Goal: Transaction & Acquisition: Download file/media

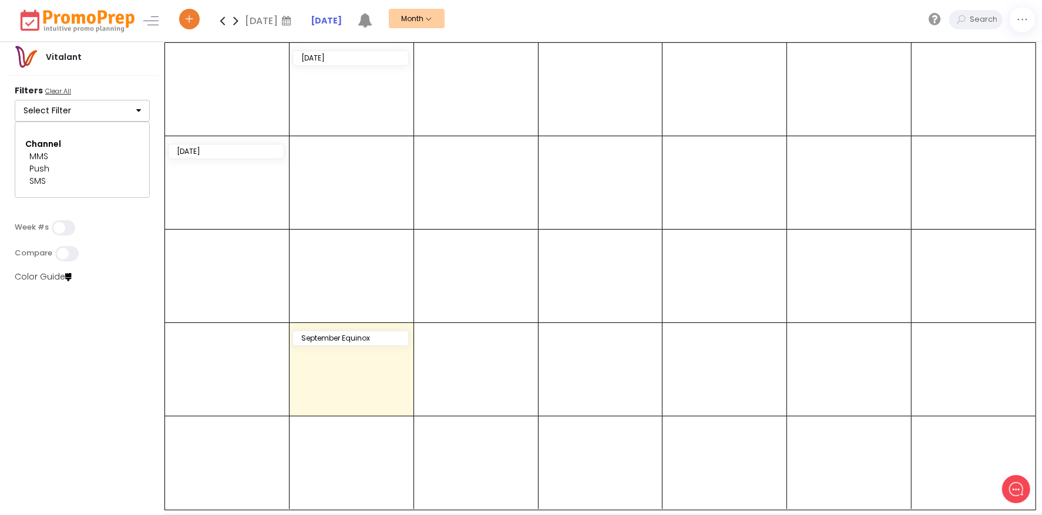
click at [136, 108] on icon "button" at bounding box center [138, 110] width 5 height 8
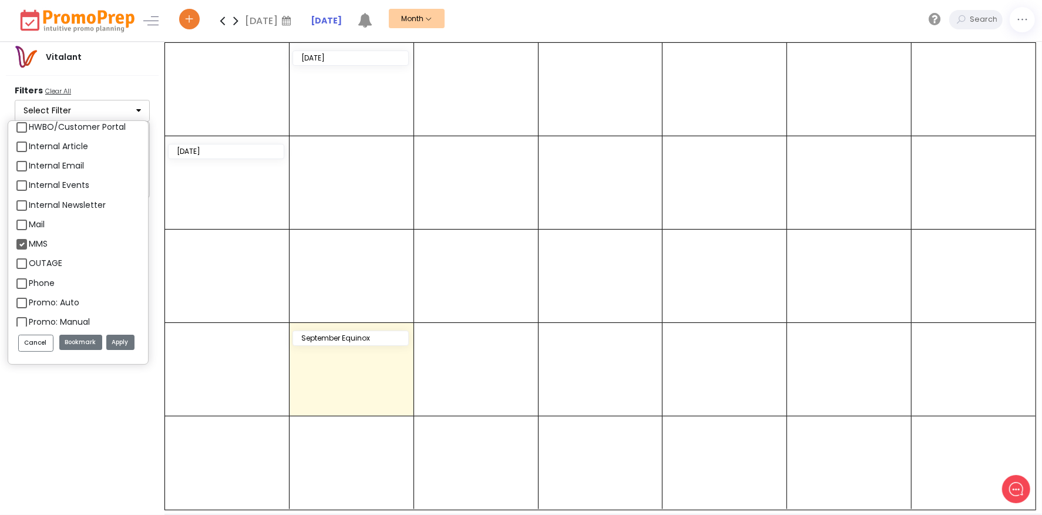
scroll to position [1351, 0]
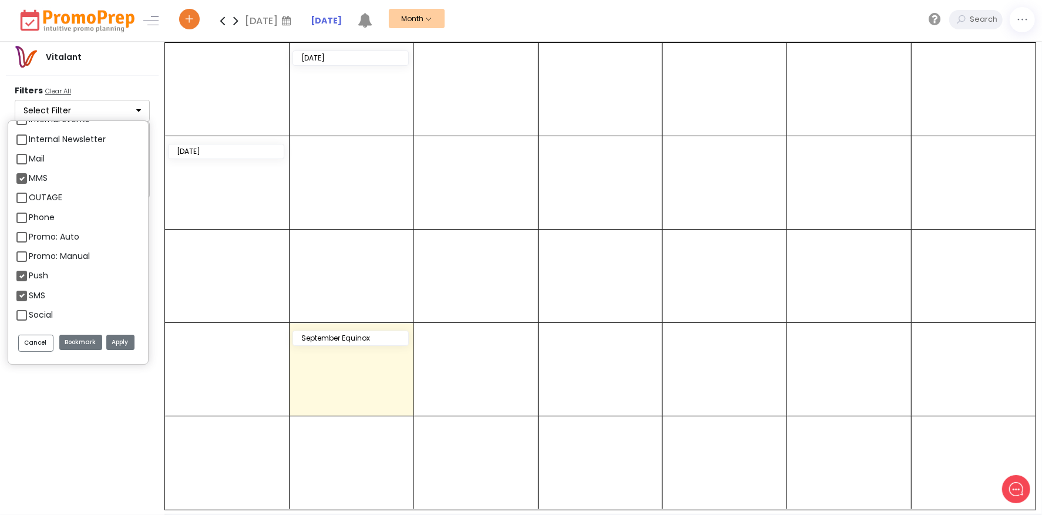
click at [29, 271] on label "Push" at bounding box center [38, 276] width 19 height 12
click at [29, 271] on input "Push" at bounding box center [33, 271] width 8 height 8
checkbox input "false"
click at [29, 292] on label "SMS" at bounding box center [37, 296] width 16 height 12
click at [29, 292] on input "SMS" at bounding box center [33, 291] width 8 height 8
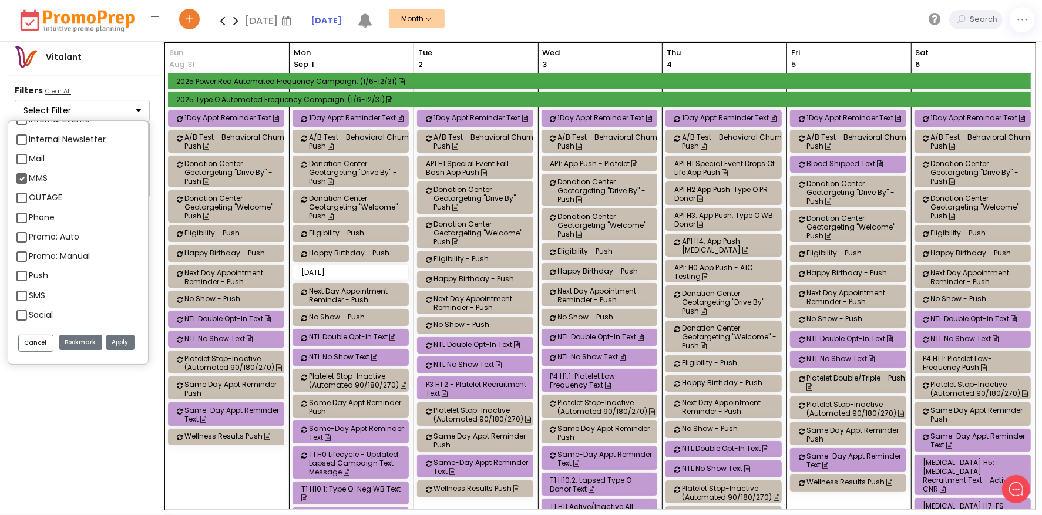
click at [113, 339] on button "Apply" at bounding box center [120, 343] width 28 height 16
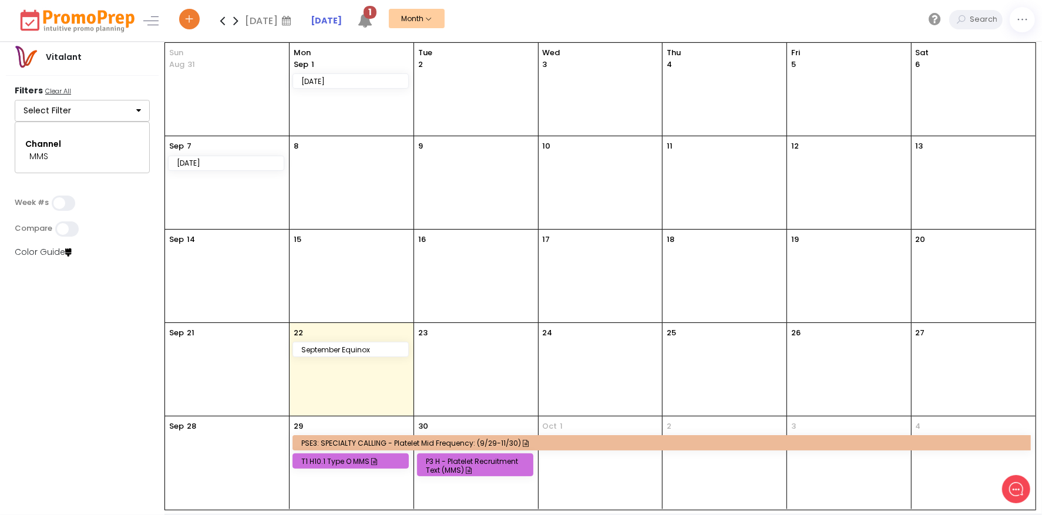
click at [110, 109] on button "Select Filter" at bounding box center [82, 111] width 135 height 22
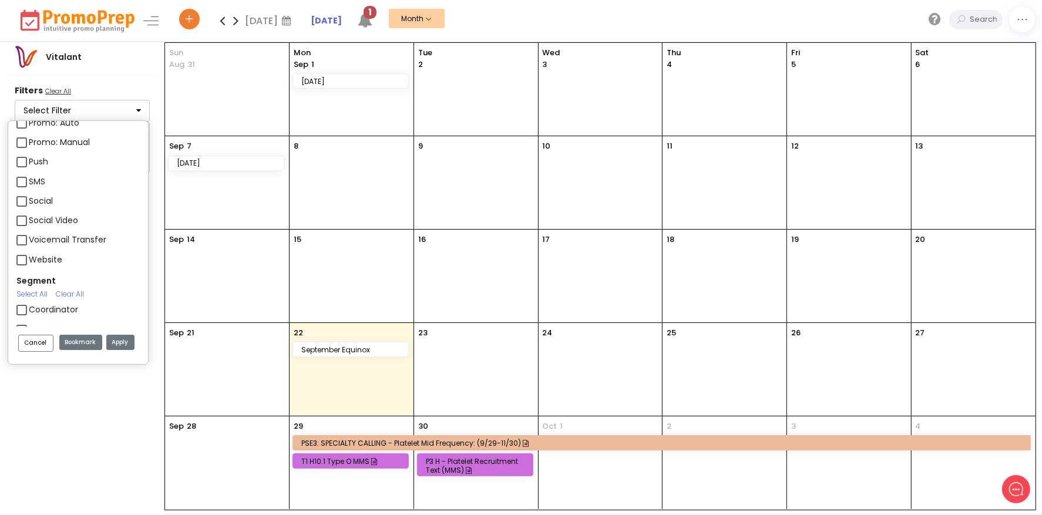
scroll to position [1468, 0]
click at [29, 178] on label "SMS" at bounding box center [37, 178] width 16 height 12
click at [29, 177] on input "SMS" at bounding box center [33, 174] width 8 height 8
checkbox input "true"
click at [119, 338] on button "Apply" at bounding box center [120, 343] width 28 height 16
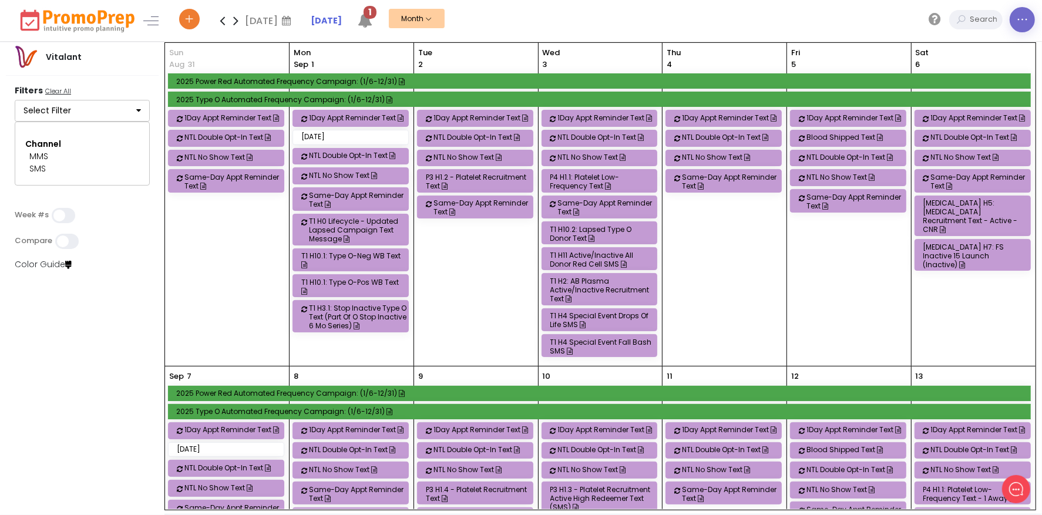
click at [1031, 21] on link at bounding box center [1022, 19] width 25 height 25
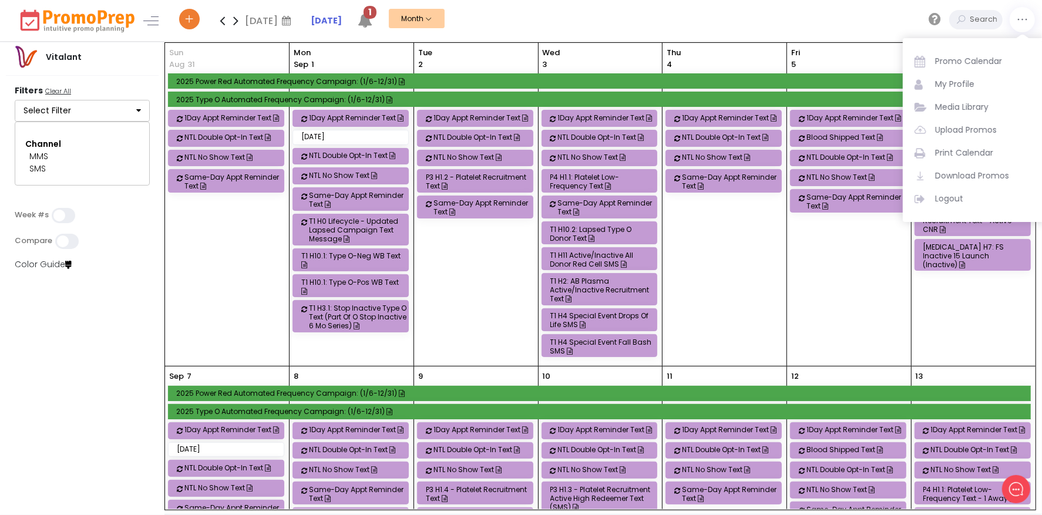
click at [994, 174] on span "Download Promos" at bounding box center [985, 176] width 100 height 12
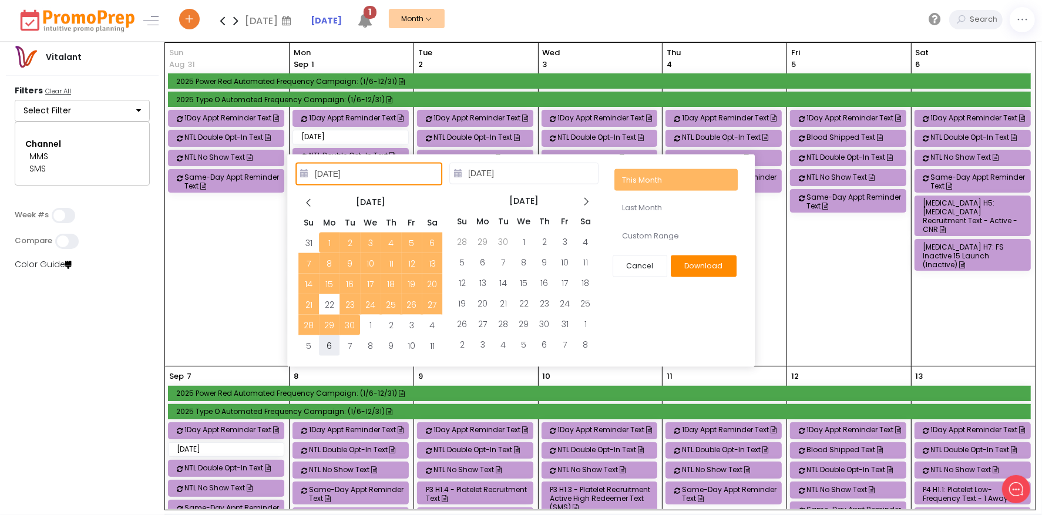
type input "[DATE]"
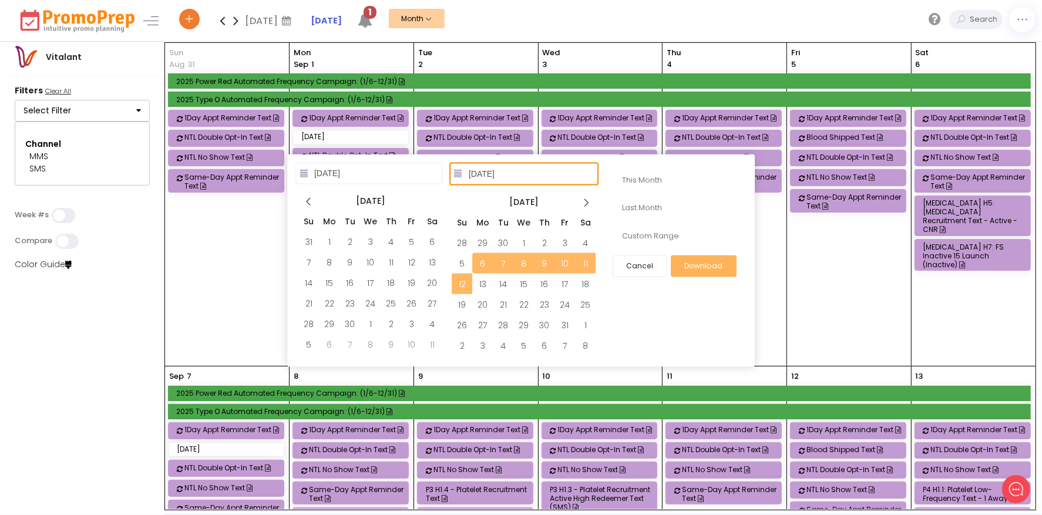
type input "[DATE]"
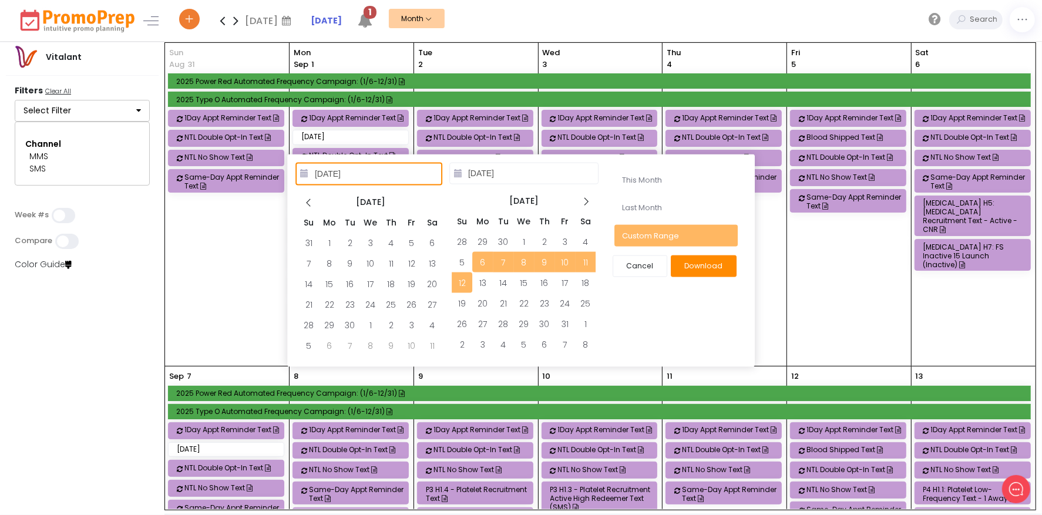
click at [697, 269] on button "Download" at bounding box center [704, 266] width 66 height 22
